Goal: Information Seeking & Learning: Learn about a topic

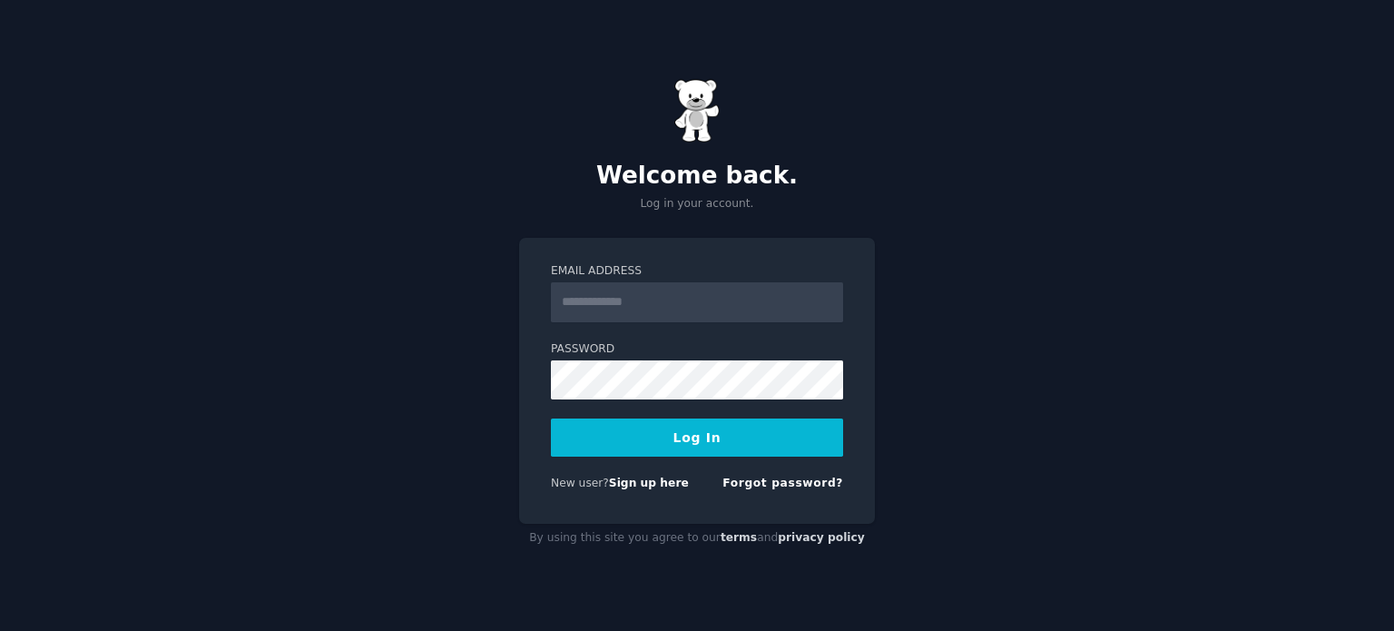
click at [719, 303] on input "Email Address" at bounding box center [697, 302] width 292 height 40
type input "**********"
click at [772, 304] on input "**********" at bounding box center [697, 302] width 292 height 40
click at [551, 418] on button "Log In" at bounding box center [697, 437] width 292 height 38
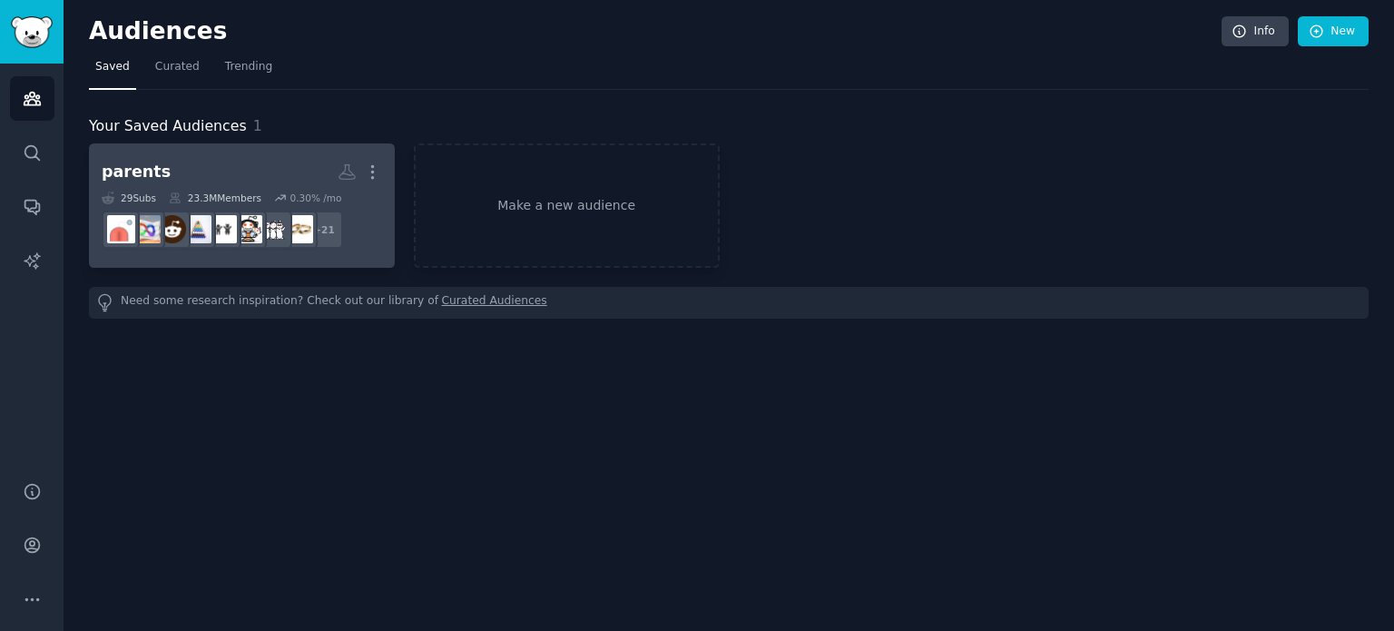
click at [163, 171] on h2 "parents More" at bounding box center [242, 172] width 280 height 32
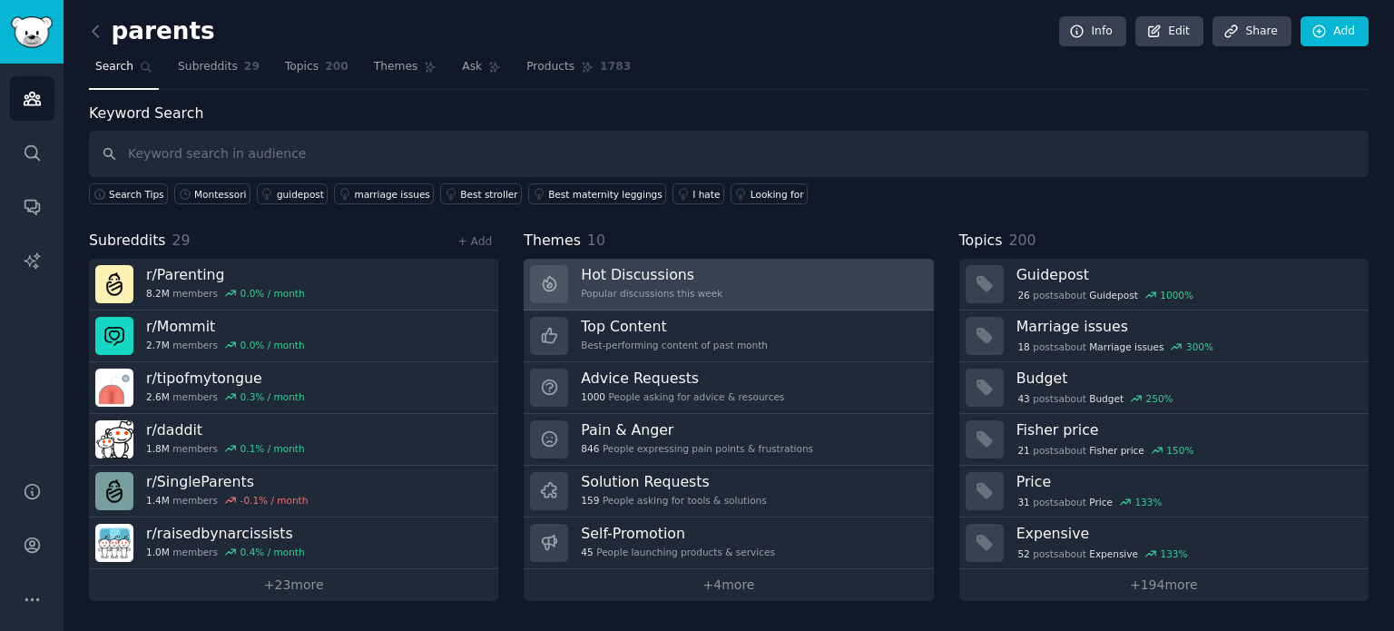
click at [766, 294] on link "Hot Discussions Popular discussions this week" at bounding box center [728, 285] width 409 height 52
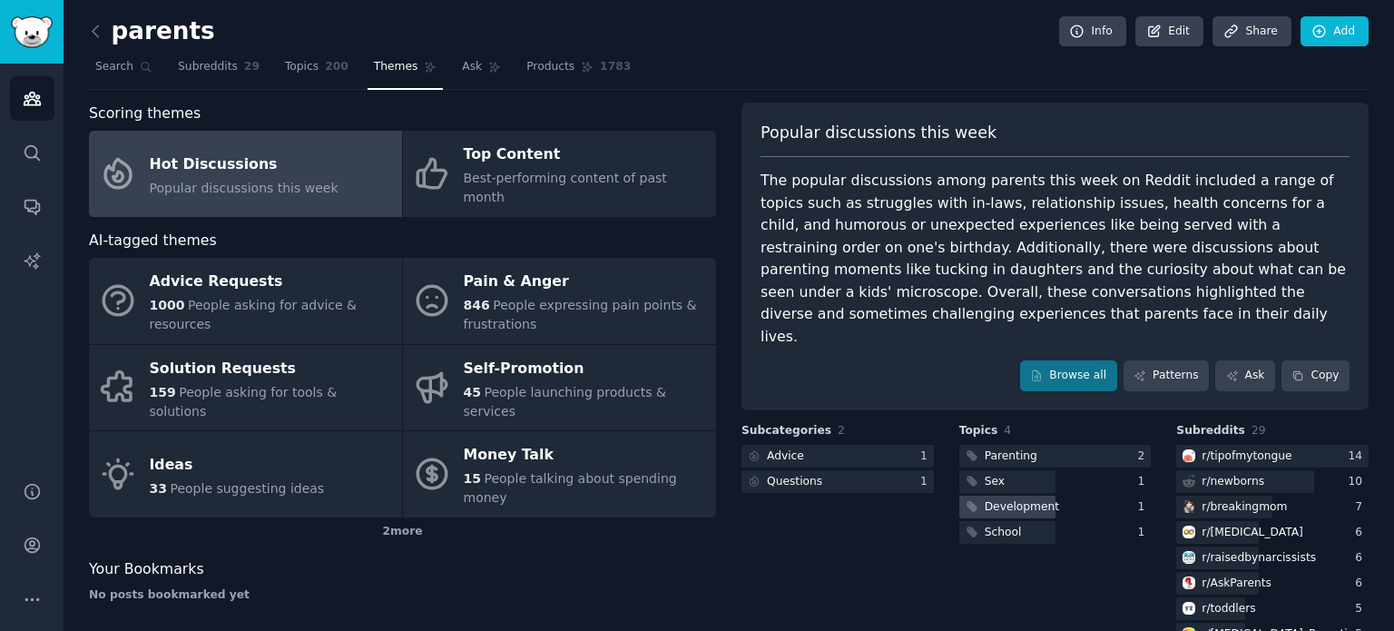
click at [1013, 499] on div "Development" at bounding box center [1022, 507] width 74 height 16
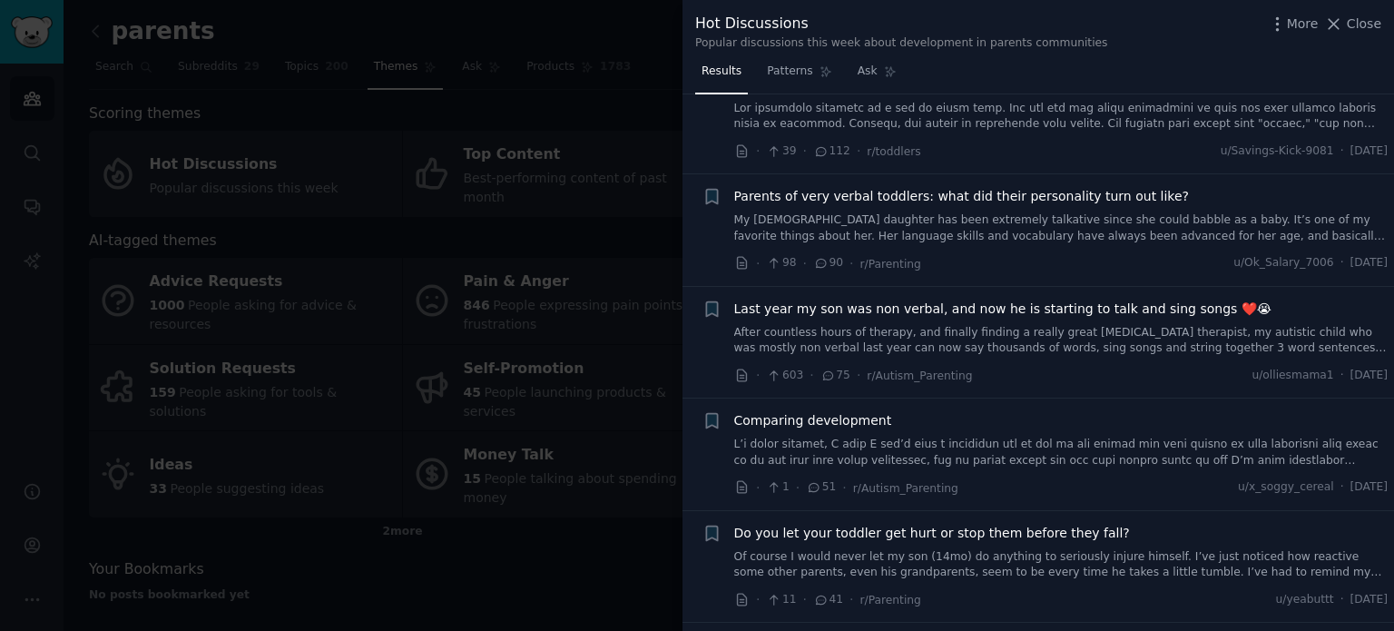
scroll to position [181, 0]
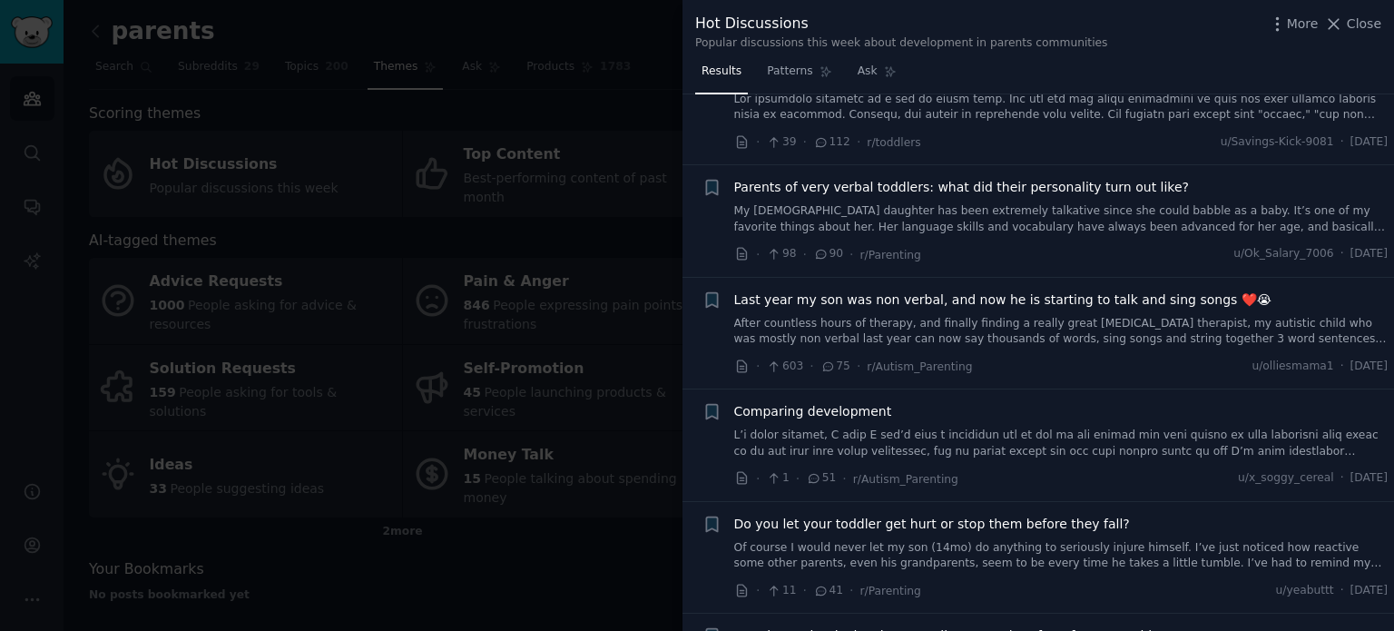
click at [513, 279] on div at bounding box center [697, 315] width 1394 height 631
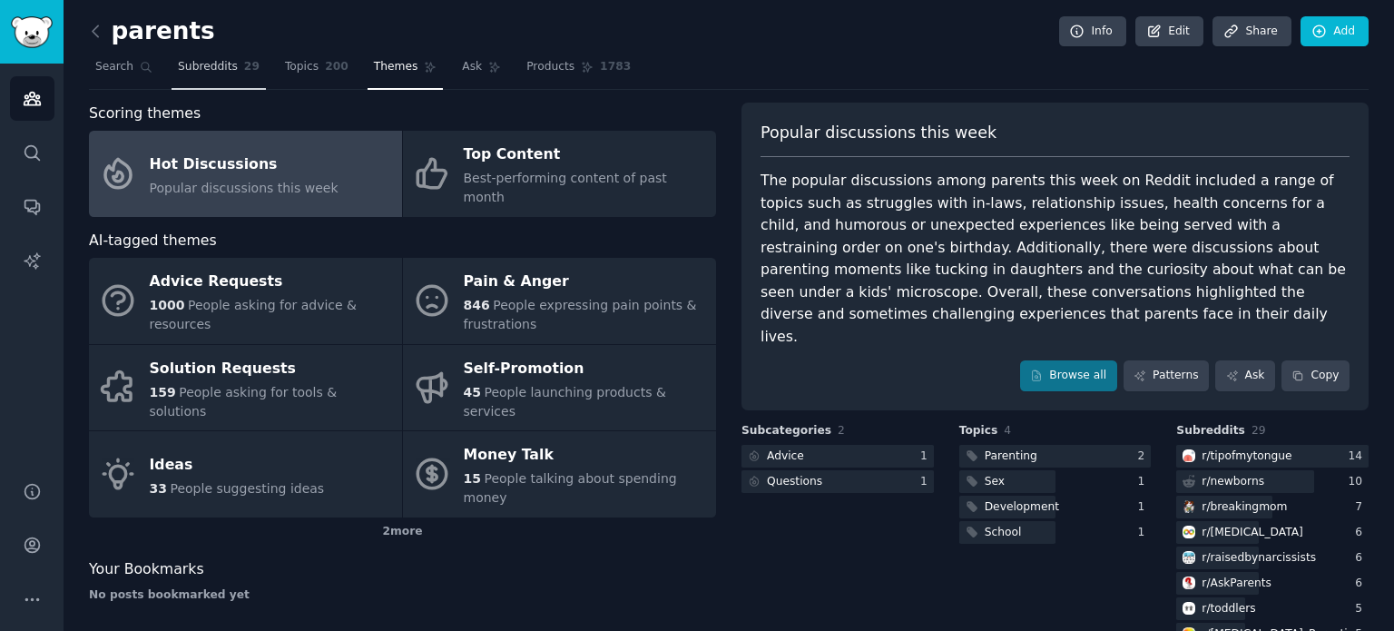
click at [209, 64] on span "Subreddits" at bounding box center [208, 67] width 60 height 16
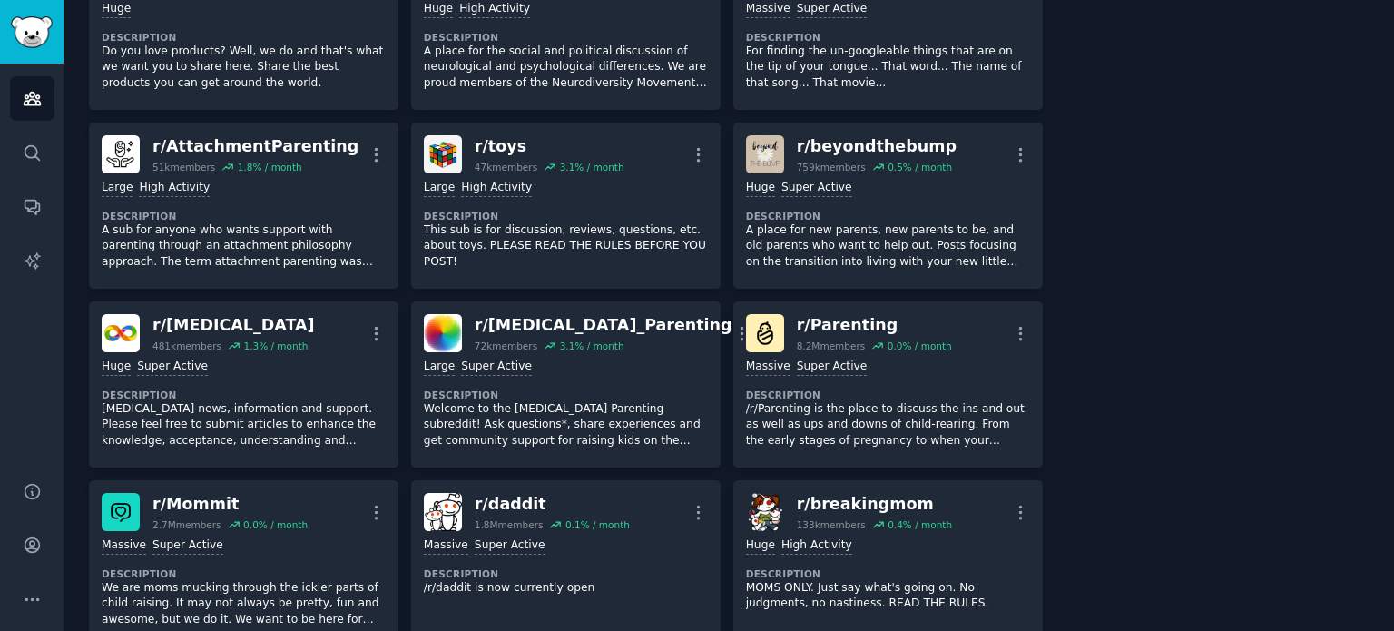
scroll to position [998, 0]
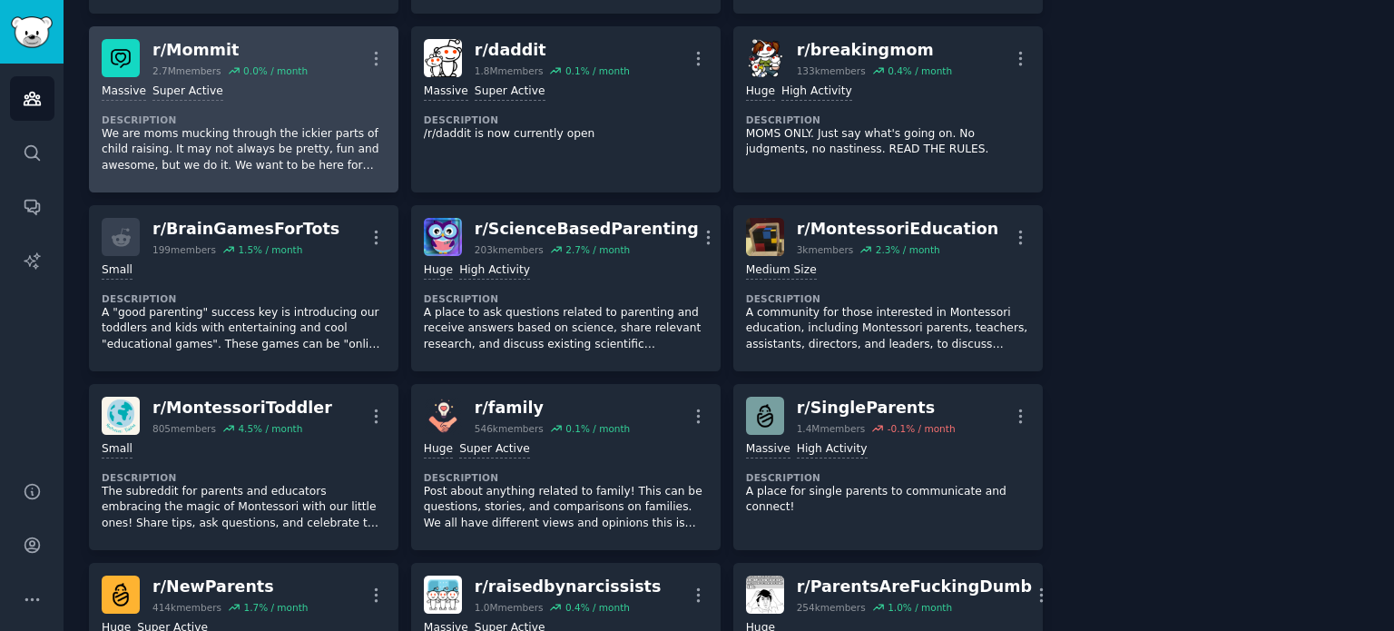
click at [218, 122] on dt "Description" at bounding box center [244, 119] width 284 height 13
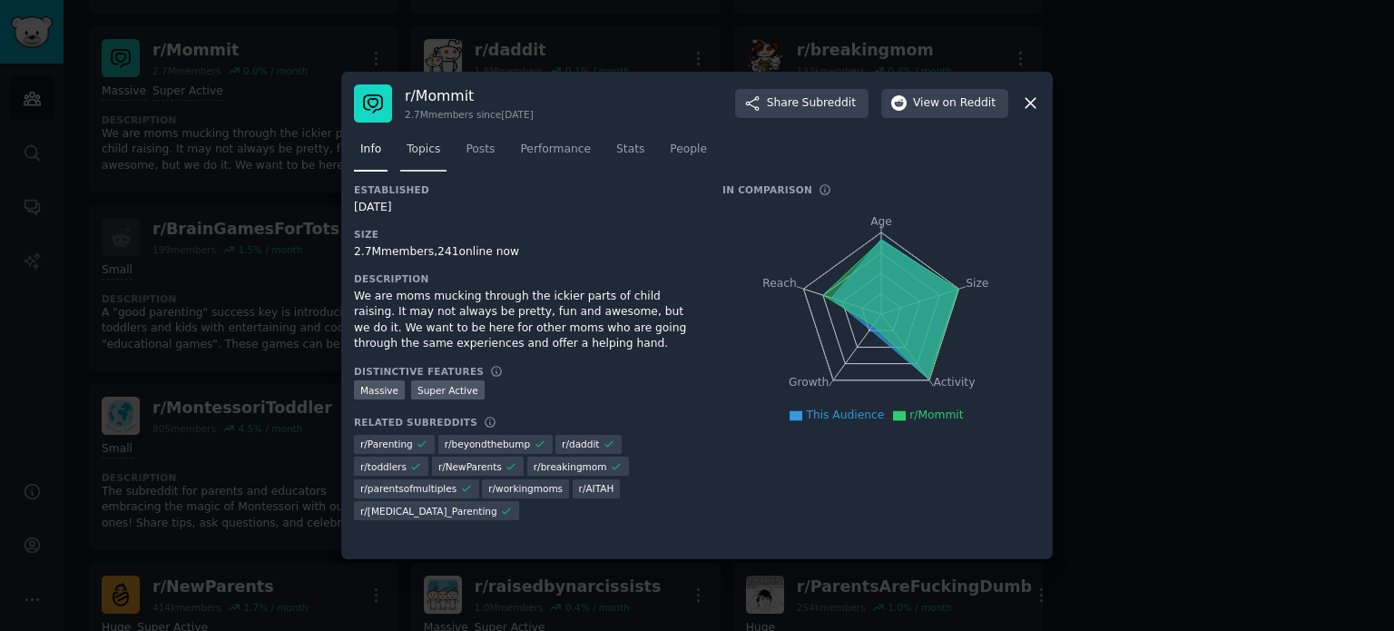
click at [407, 152] on span "Topics" at bounding box center [424, 150] width 34 height 16
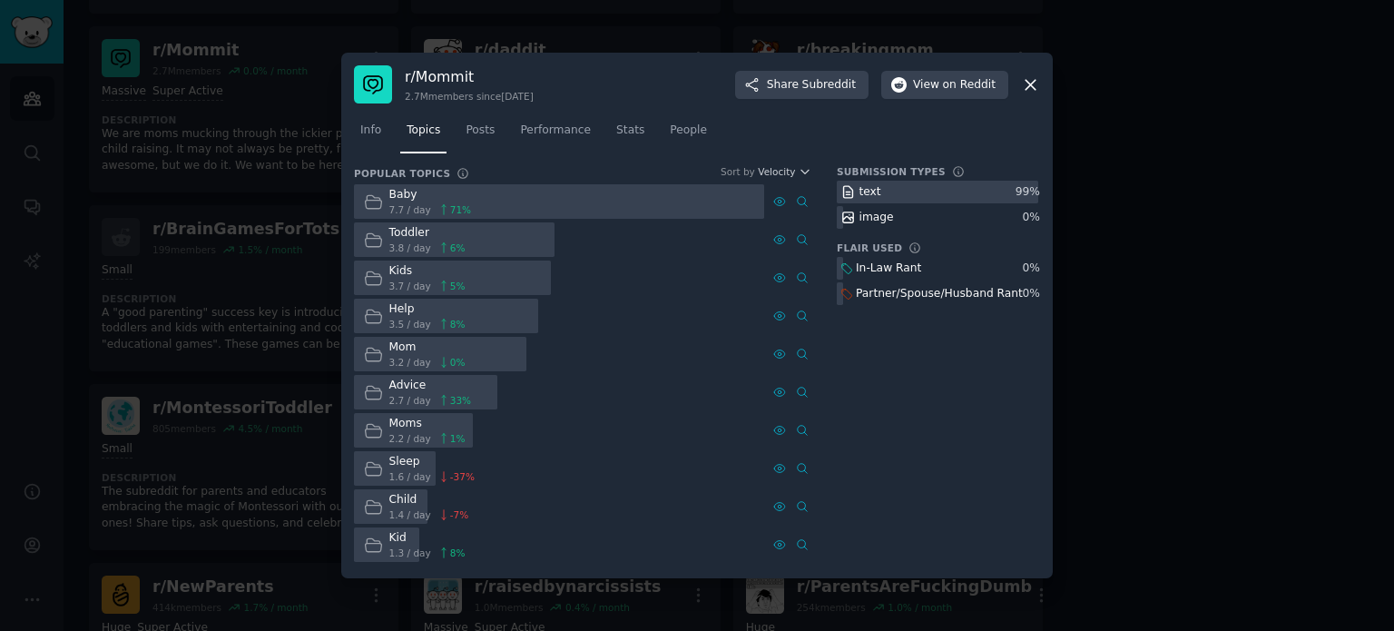
click at [468, 242] on div at bounding box center [454, 239] width 201 height 35
click at [394, 238] on div "Toddler" at bounding box center [427, 233] width 76 height 16
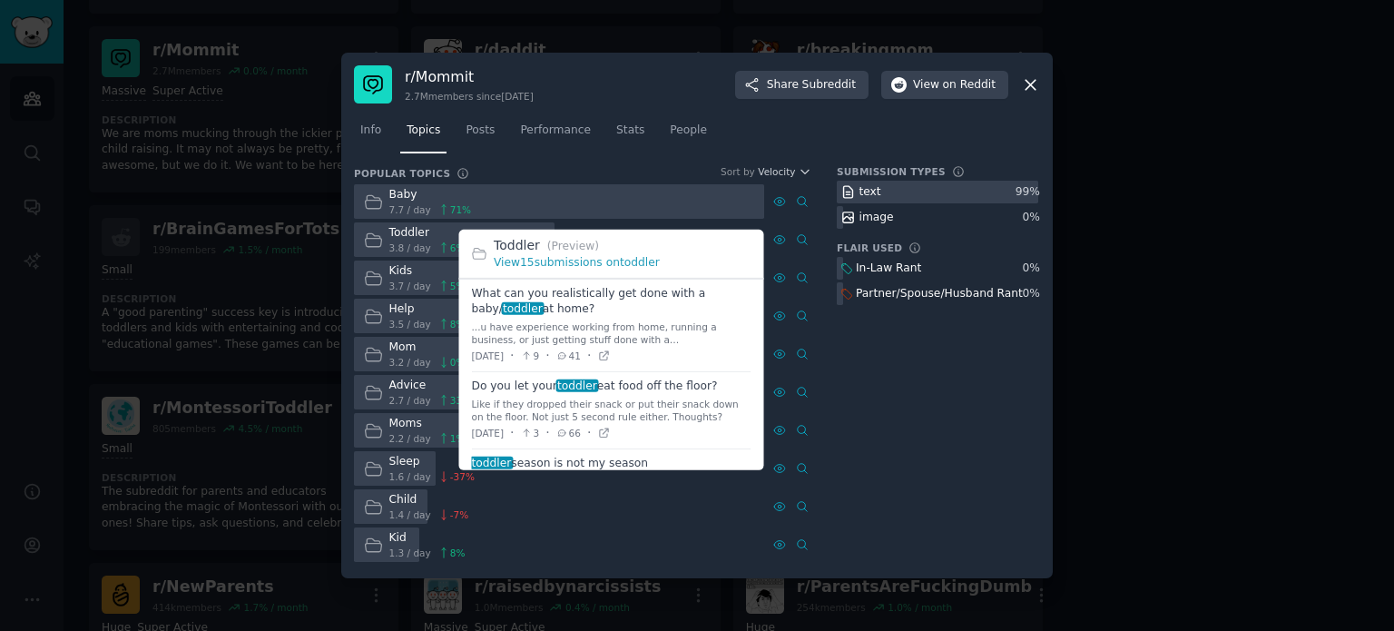
scroll to position [181, 0]
drag, startPoint x: 592, startPoint y: 309, endPoint x: 471, endPoint y: 298, distance: 121.3
click at [472, 298] on span at bounding box center [612, 324] width 280 height 93
click at [610, 358] on icon at bounding box center [603, 354] width 13 height 13
click at [610, 352] on icon at bounding box center [603, 354] width 13 height 13
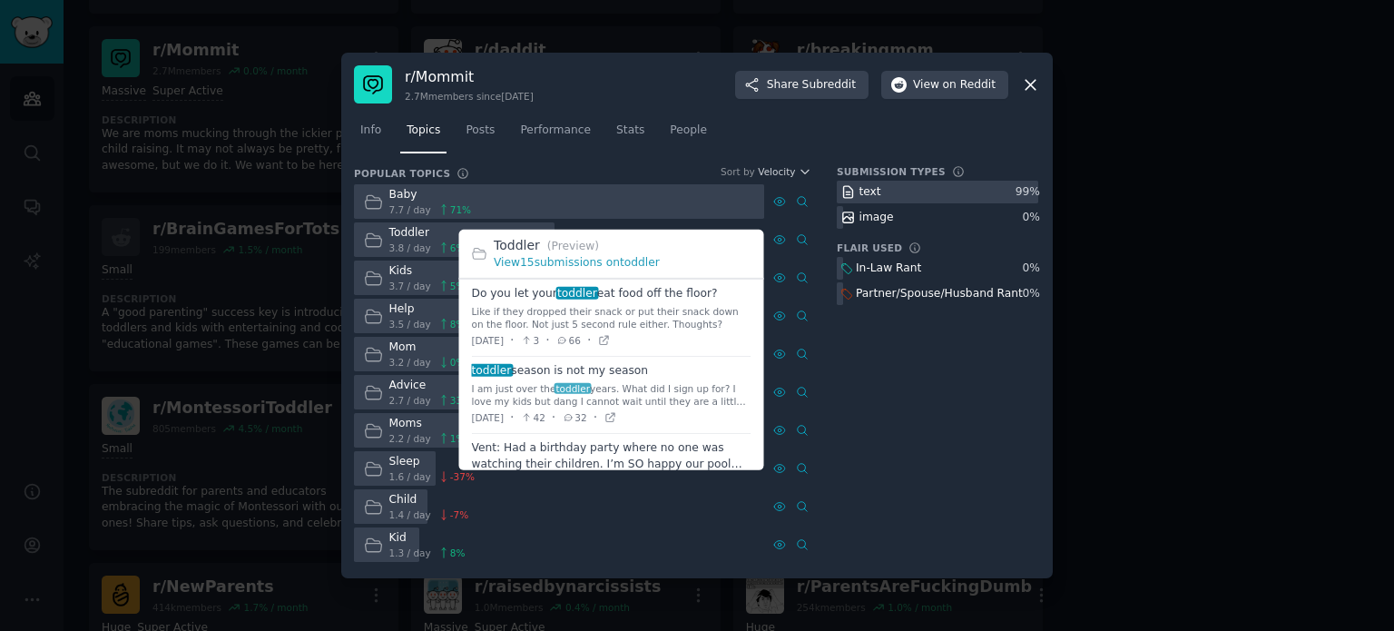
scroll to position [272, 0]
click at [616, 416] on icon at bounding box center [609, 417] width 13 height 13
